Goal: Information Seeking & Learning: Check status

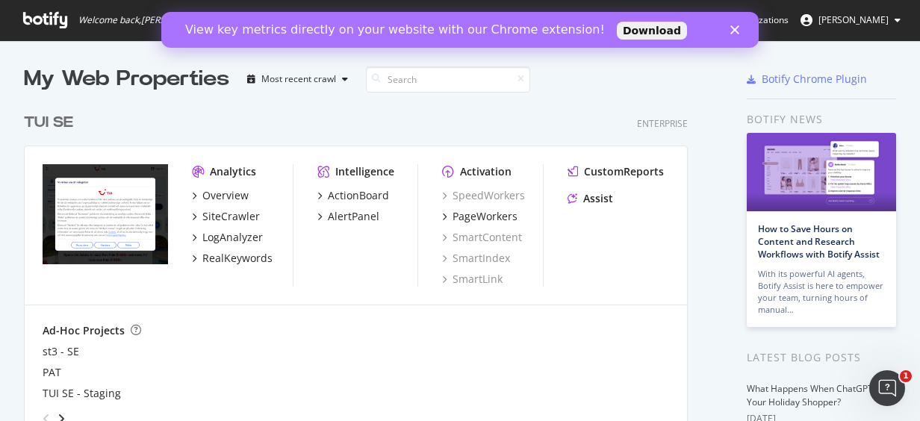
click at [731, 34] on div "View key metrics directly on your website with our Chrome extension! Download" at bounding box center [460, 30] width 598 height 24
click at [732, 29] on icon "Close" at bounding box center [735, 29] width 9 height 9
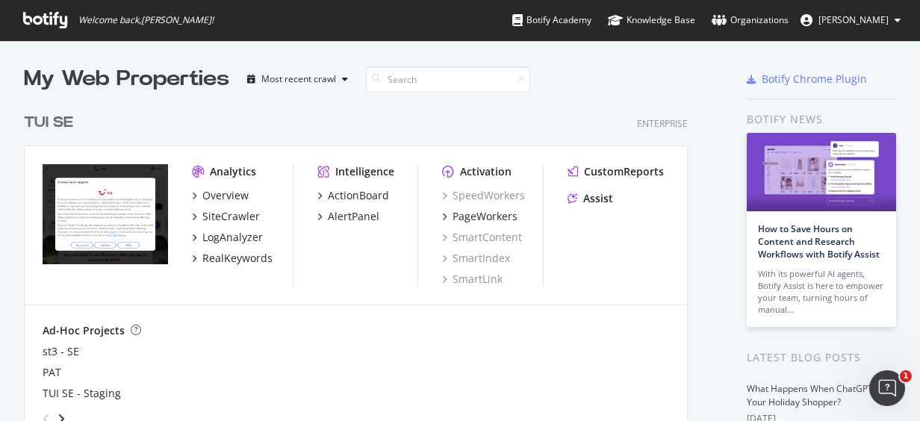
click at [865, 11] on button "[PERSON_NAME]" at bounding box center [851, 20] width 124 height 24
click at [587, 55] on div "My Web Properties Most recent crawl TUI SE Enterprise Analytics Overview SiteCr…" at bounding box center [460, 398] width 920 height 717
click at [478, 217] on div "PageWorkers" at bounding box center [485, 216] width 65 height 15
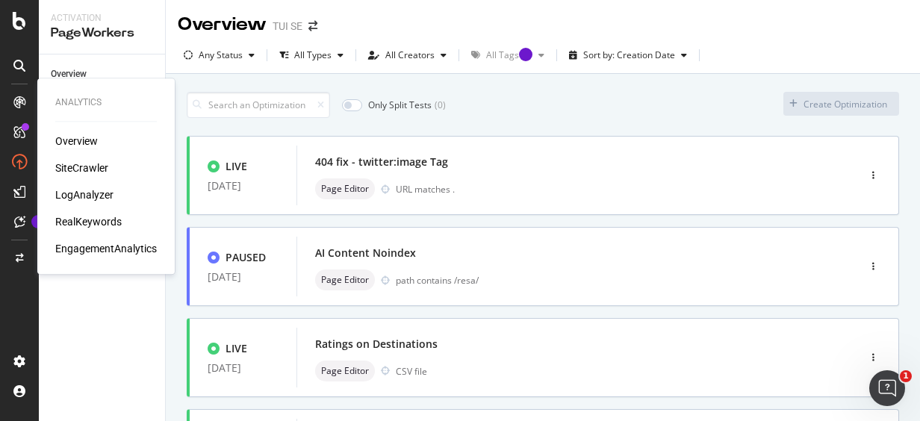
click at [76, 134] on div "Overview" at bounding box center [76, 141] width 43 height 15
